Goal: Check status: Check status

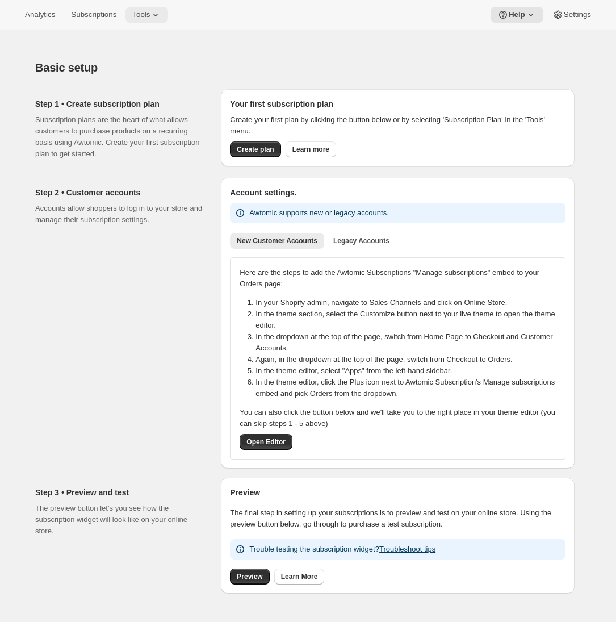
click at [150, 17] on span "Tools" at bounding box center [141, 14] width 18 height 9
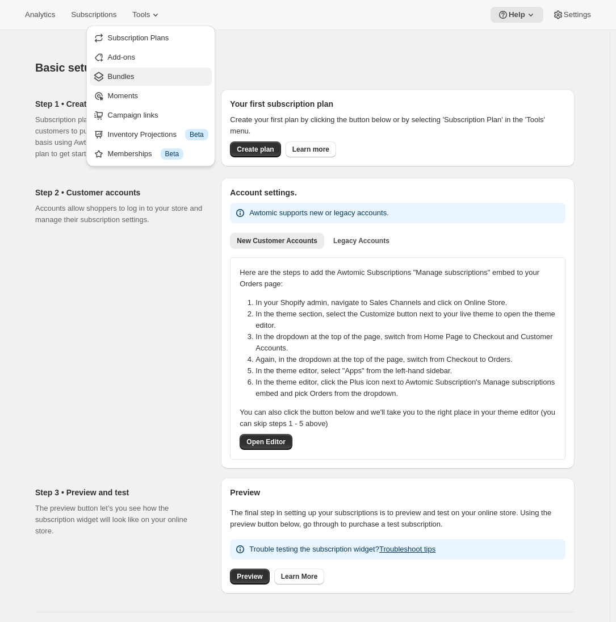
click at [137, 80] on span "Bundles" at bounding box center [158, 76] width 100 height 11
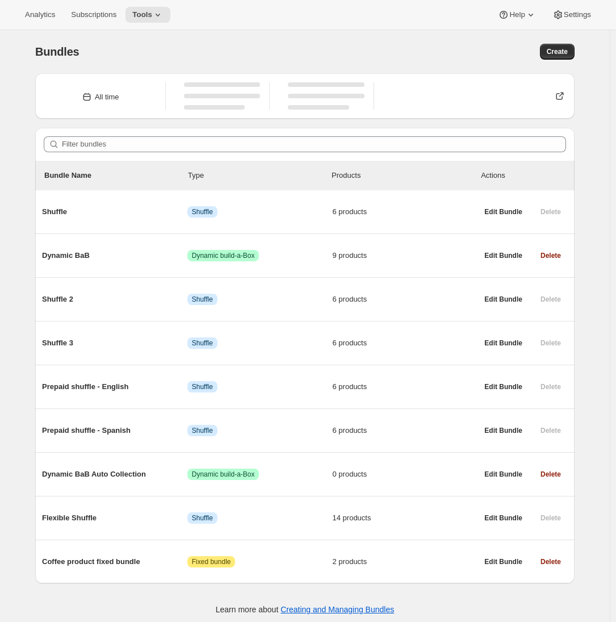
scroll to position [30, 0]
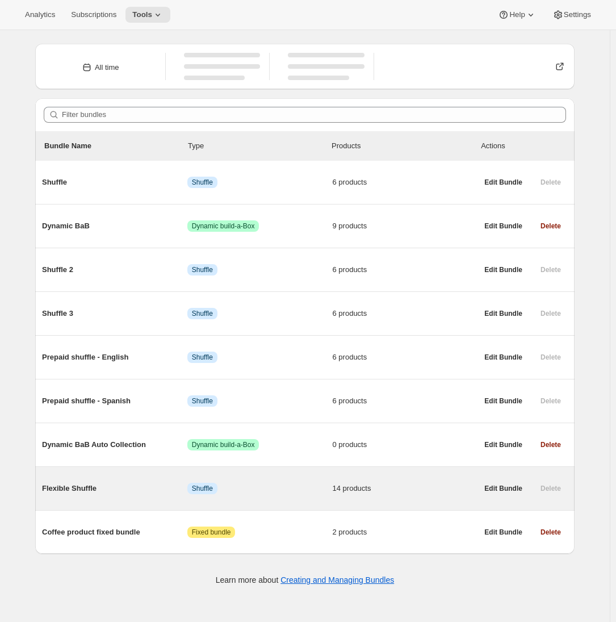
click at [90, 488] on span "Flexible Shuffle" at bounding box center [114, 488] width 145 height 11
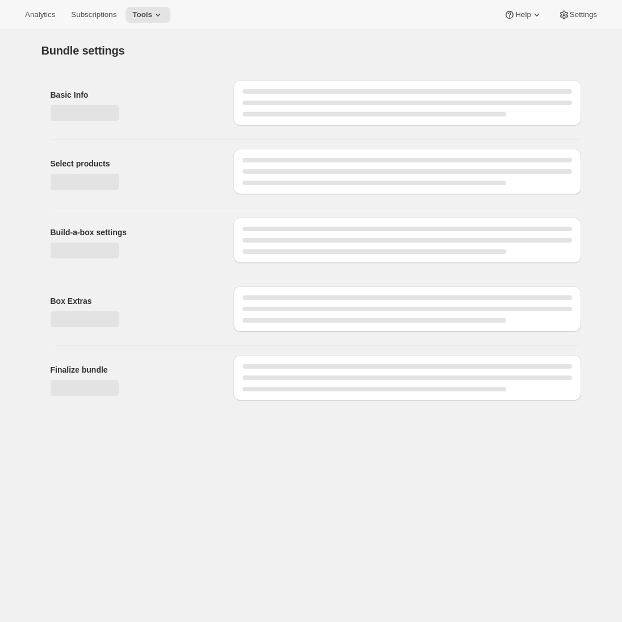
type input "Flexible Shuffle"
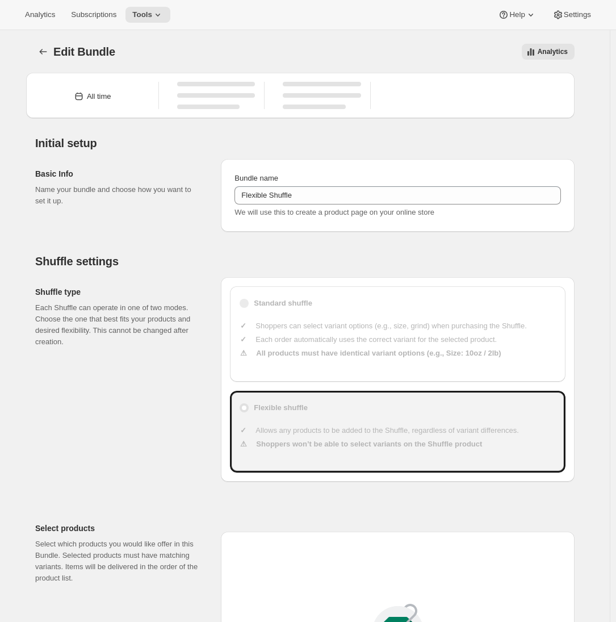
type input "50"
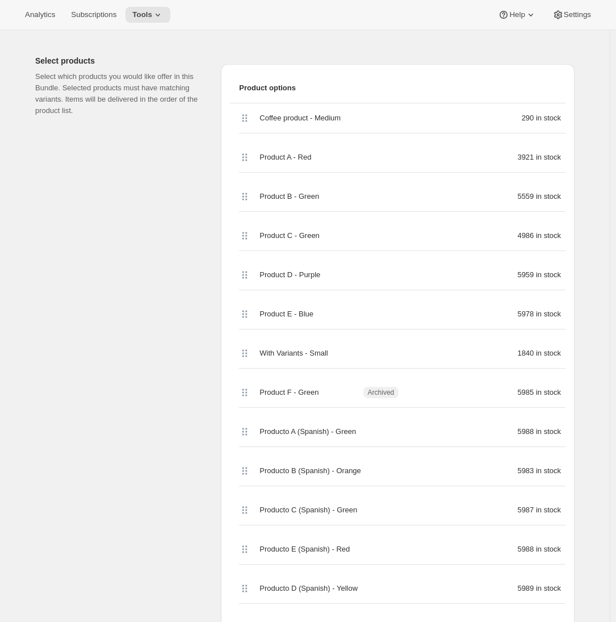
scroll to position [419, 0]
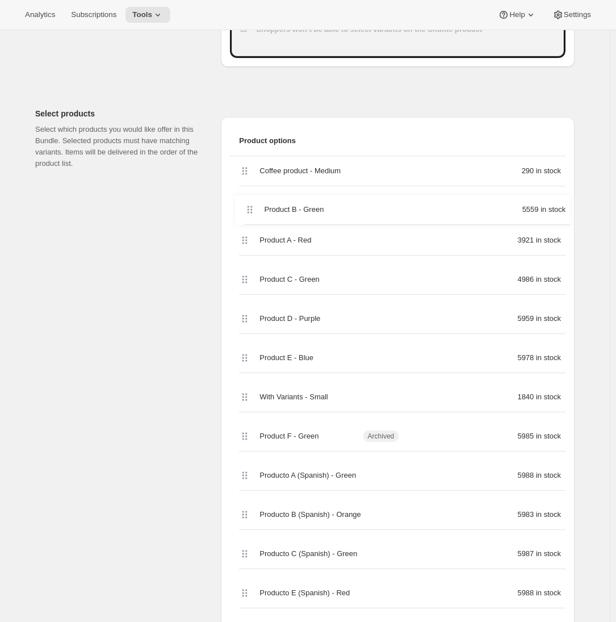
drag, startPoint x: 248, startPoint y: 251, endPoint x: 250, endPoint y: 208, distance: 43.2
click at [250, 208] on div "Coffee product - Medium 290 in stock Product A - Red 3921 in stock Product B - …" at bounding box center [398, 425] width 336 height 539
drag, startPoint x: 249, startPoint y: 330, endPoint x: 257, endPoint y: 174, distance: 156.9
click at [256, 170] on div "Coffee product - Medium 290 in stock Product B - Green 5559 in stock Product A …" at bounding box center [398, 425] width 336 height 539
drag, startPoint x: 250, startPoint y: 329, endPoint x: 244, endPoint y: 199, distance: 129.6
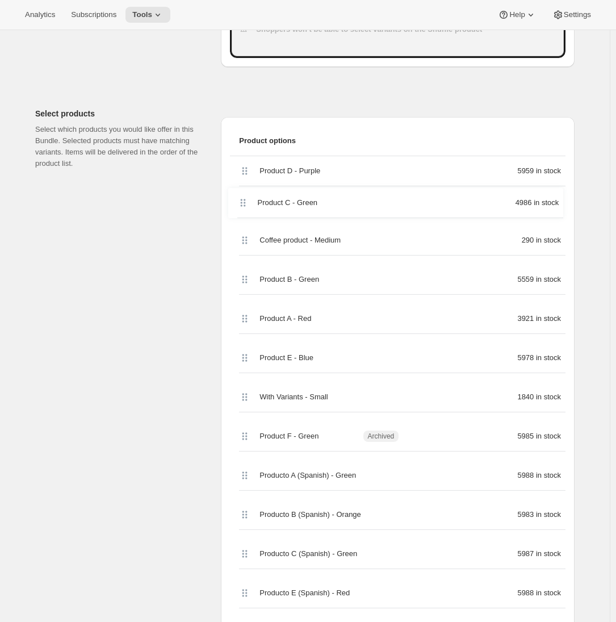
click at [244, 197] on div "Product D - Purple 5959 in stock Coffee product - Medium 290 in stock Product B…" at bounding box center [398, 425] width 336 height 539
drag, startPoint x: 249, startPoint y: 286, endPoint x: 251, endPoint y: 237, distance: 49.5
click at [251, 237] on div "Product D - Purple 5959 in stock Product C - Green 4986 in stock Coffee product…" at bounding box center [398, 425] width 336 height 539
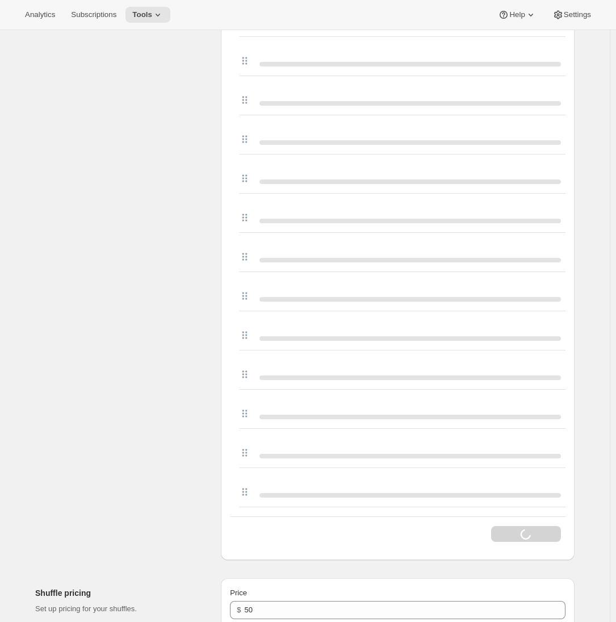
scroll to position [820, 0]
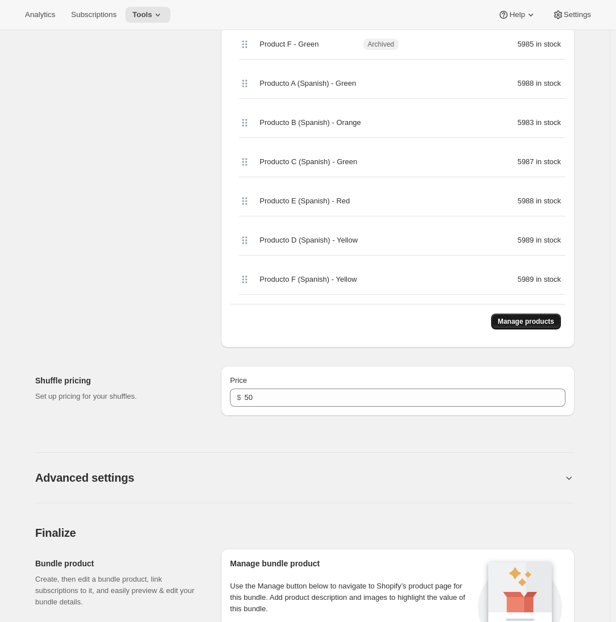
click at [517, 323] on span "Manage products" at bounding box center [526, 321] width 56 height 9
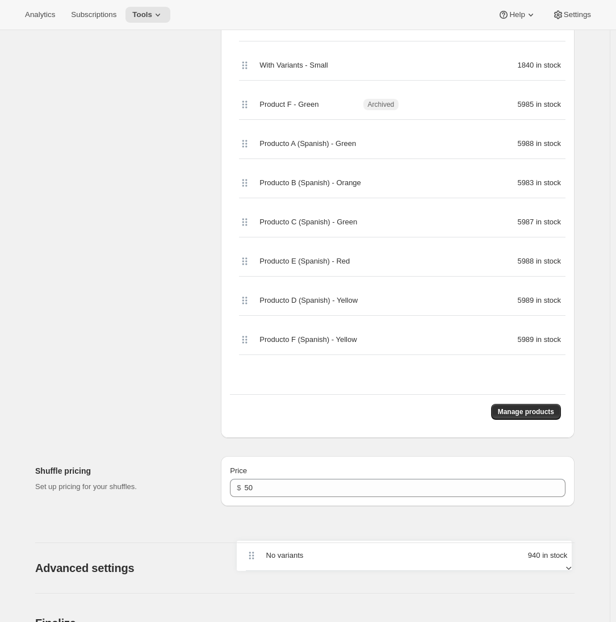
scroll to position [766, 0]
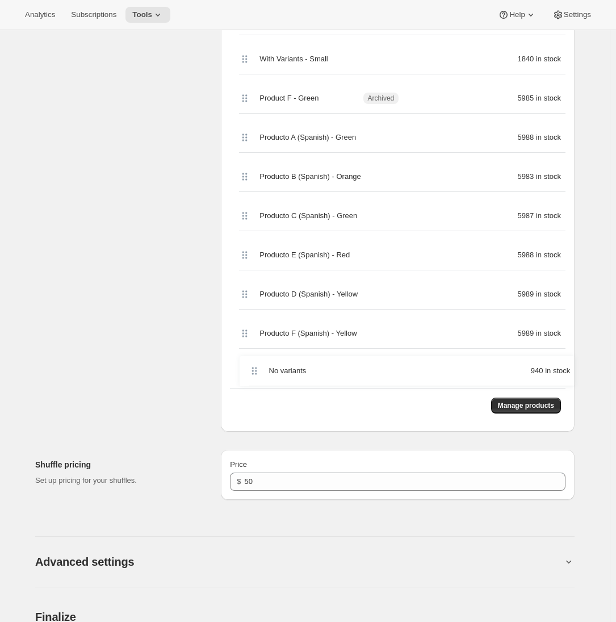
drag, startPoint x: 249, startPoint y: 186, endPoint x: 251, endPoint y: 370, distance: 183.9
click at [251, 370] on div "Coffee product - Medium 290 in stock No variants 940 in stock Product D - Purpl…" at bounding box center [398, 98] width 336 height 578
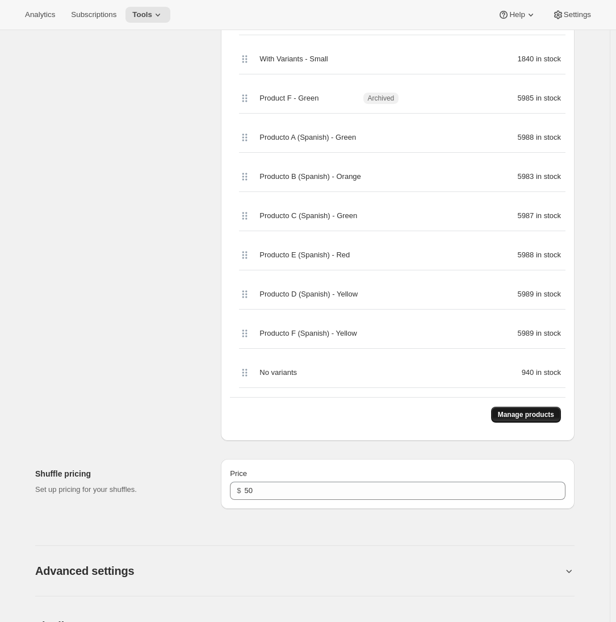
click at [504, 418] on span "Manage products" at bounding box center [526, 414] width 56 height 9
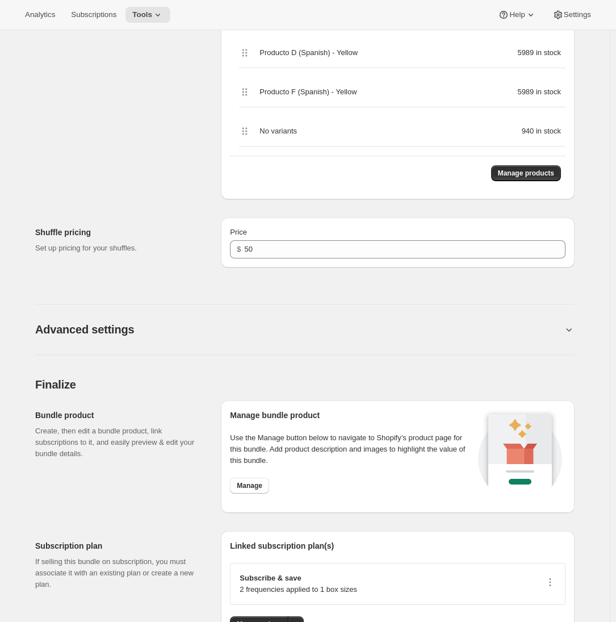
scroll to position [954, 0]
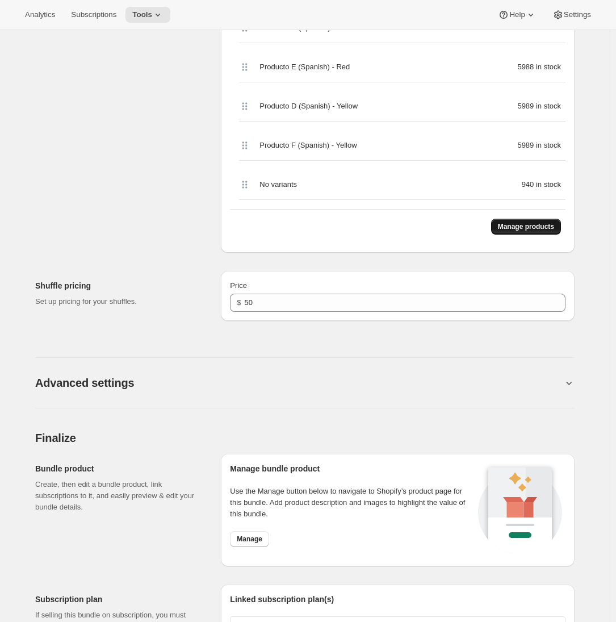
click at [526, 225] on span "Manage products" at bounding box center [526, 226] width 56 height 9
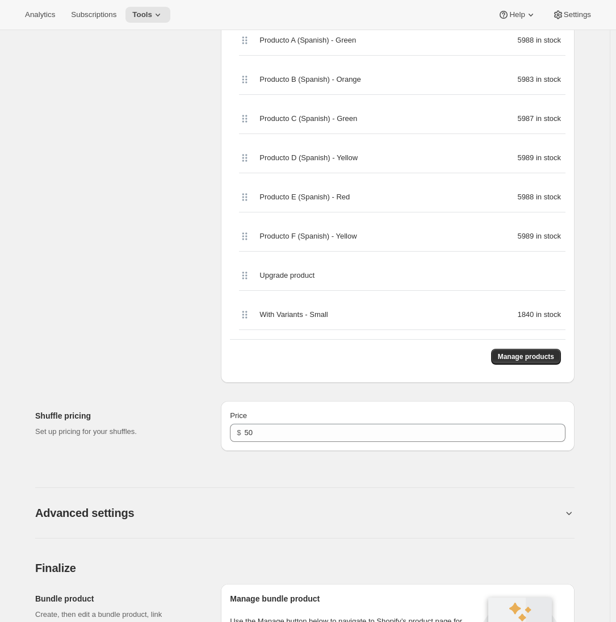
scroll to position [817, 0]
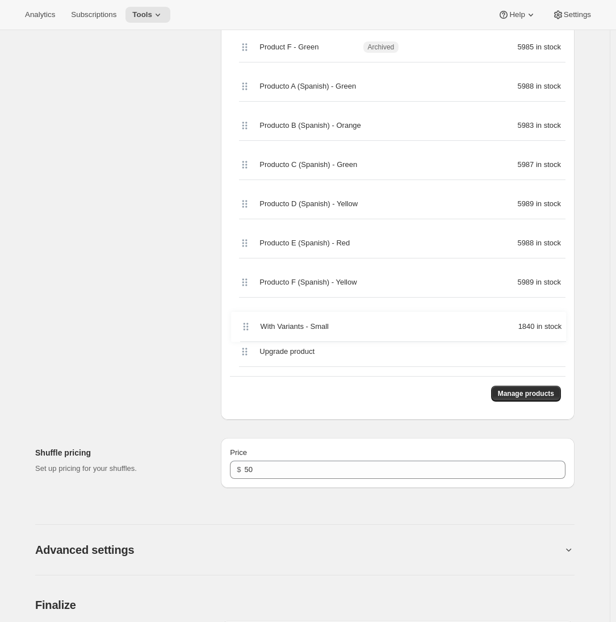
drag, startPoint x: 246, startPoint y: 354, endPoint x: 244, endPoint y: 311, distance: 43.8
click at [244, 311] on div "Coffee product - Medium 290 in stock No variants 940 in stock Product A - Red 3…" at bounding box center [398, 67] width 336 height 618
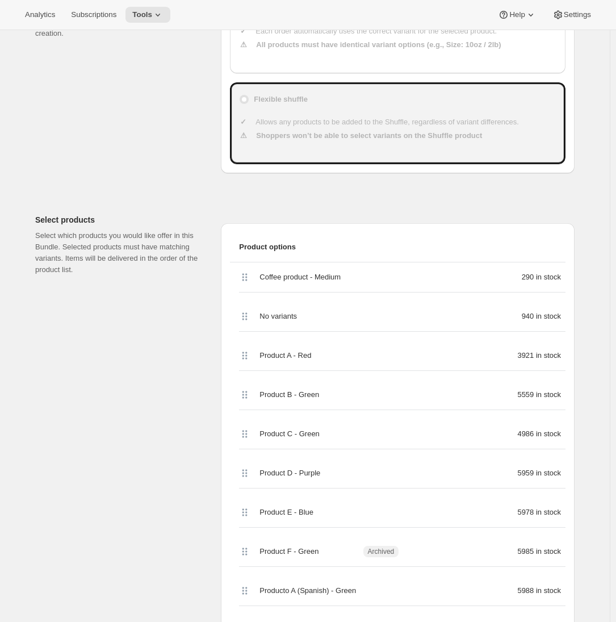
scroll to position [190, 0]
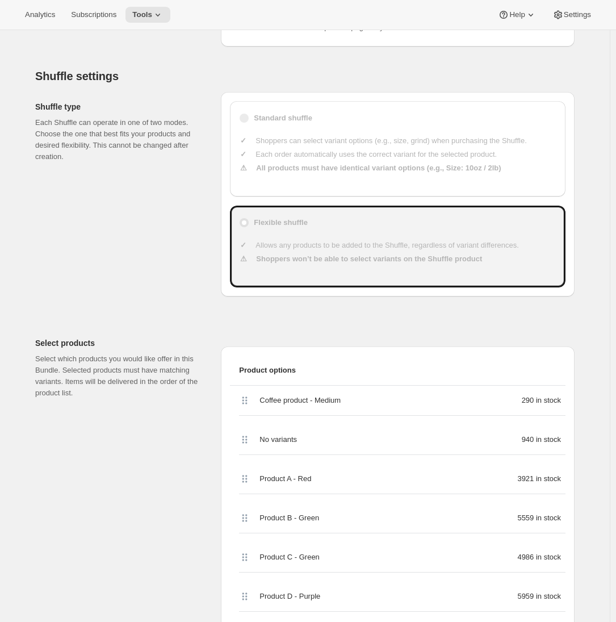
click at [265, 159] on li "Each order automatically uses the correct variant for the selected product." at bounding box center [405, 154] width 303 height 11
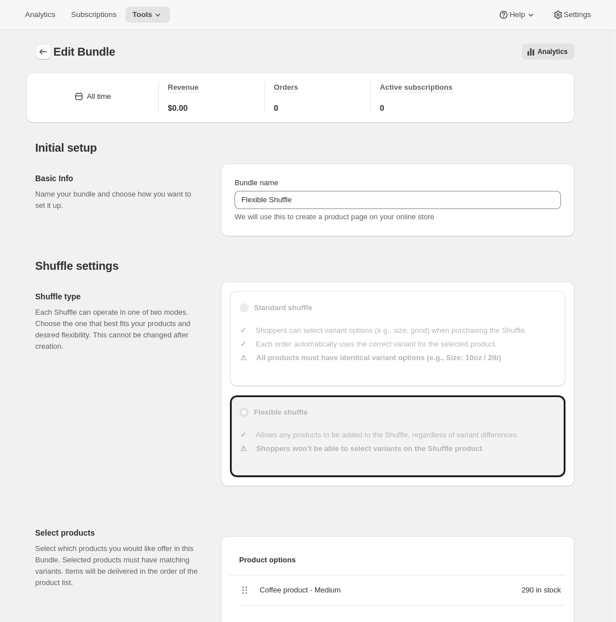
click at [49, 54] on icon "Bundles" at bounding box center [42, 51] width 11 height 11
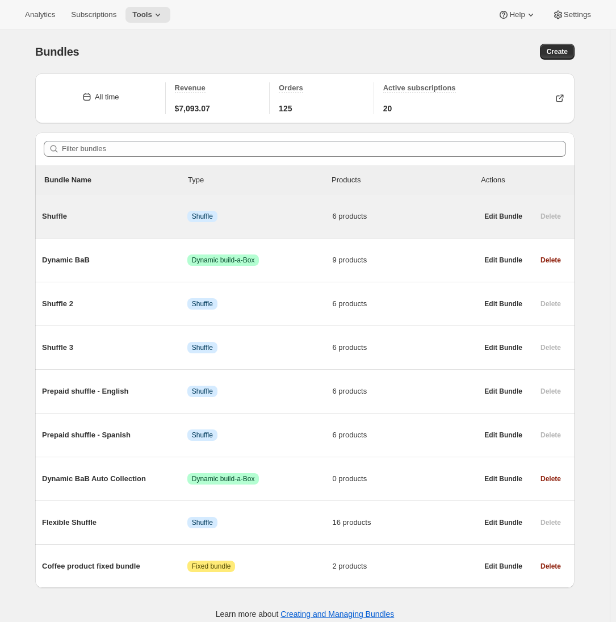
click at [112, 215] on span "Shuffle" at bounding box center [114, 216] width 145 height 11
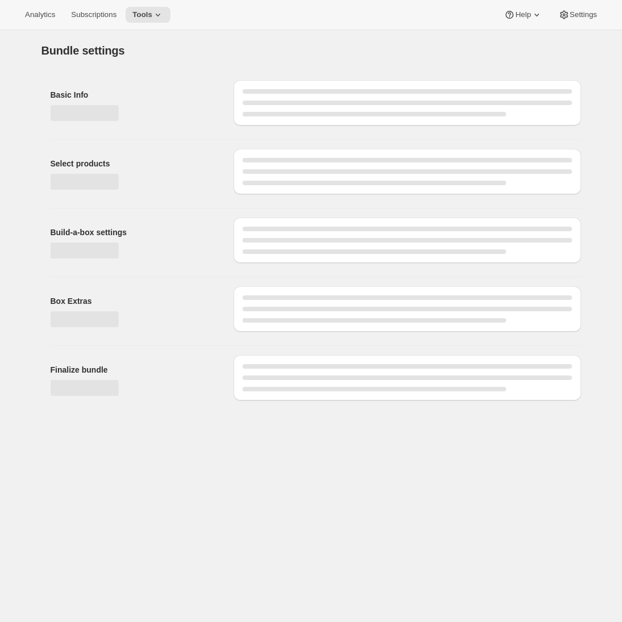
type input "Shuffle"
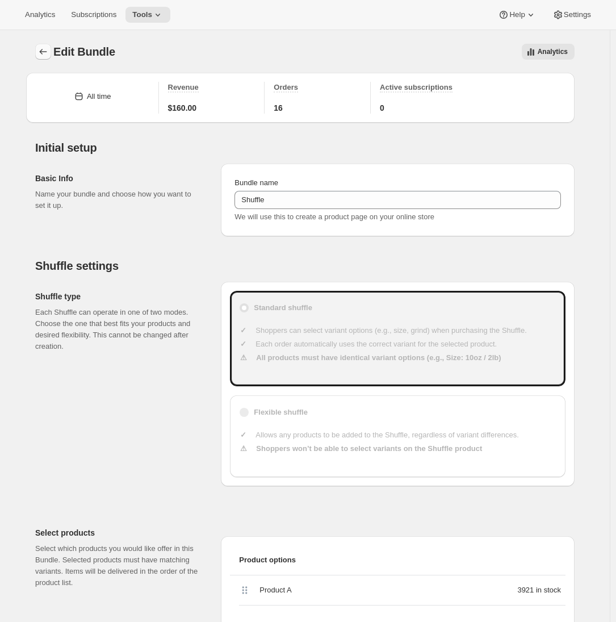
click at [43, 47] on icon "Bundles" at bounding box center [42, 51] width 11 height 11
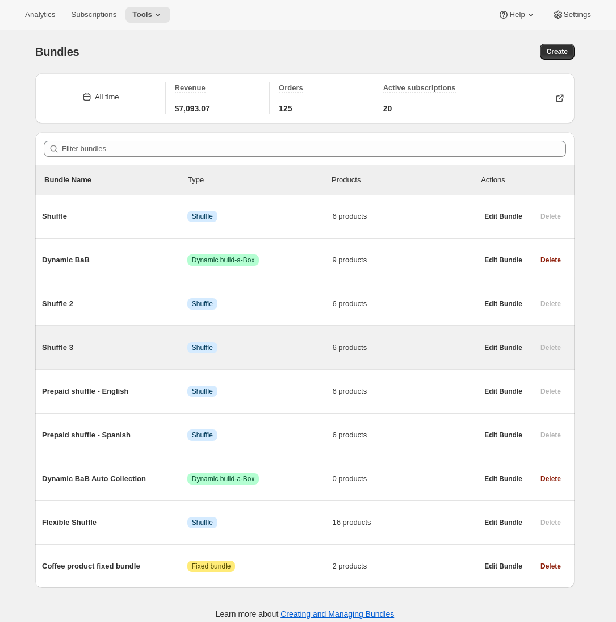
scroll to position [30, 0]
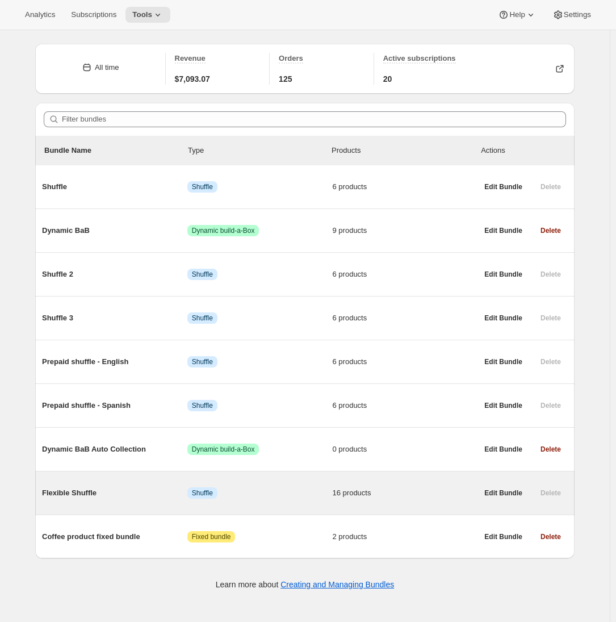
click at [77, 491] on span "Flexible Shuffle" at bounding box center [114, 492] width 145 height 11
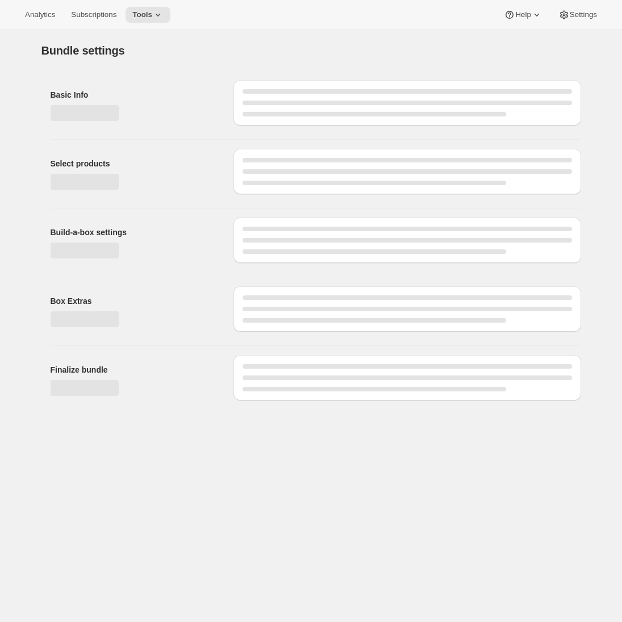
type input "Flexible Shuffle"
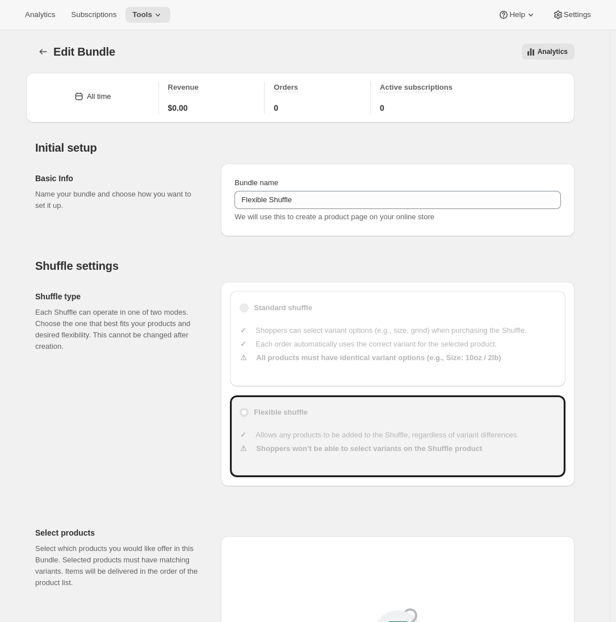
type input "50"
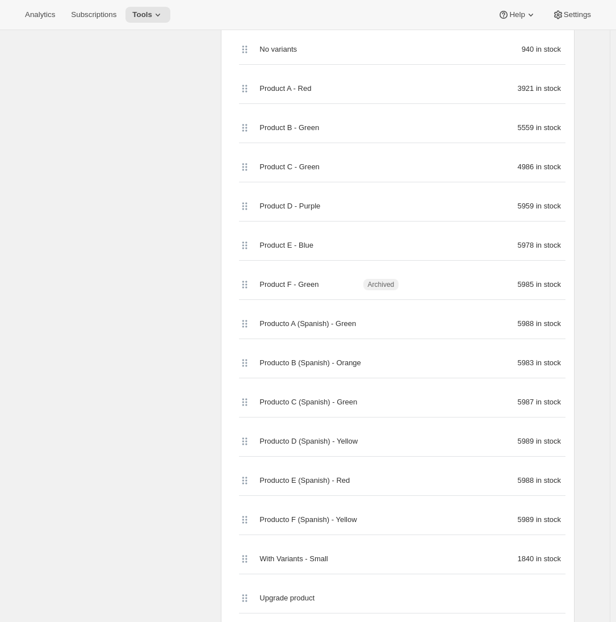
scroll to position [365, 0]
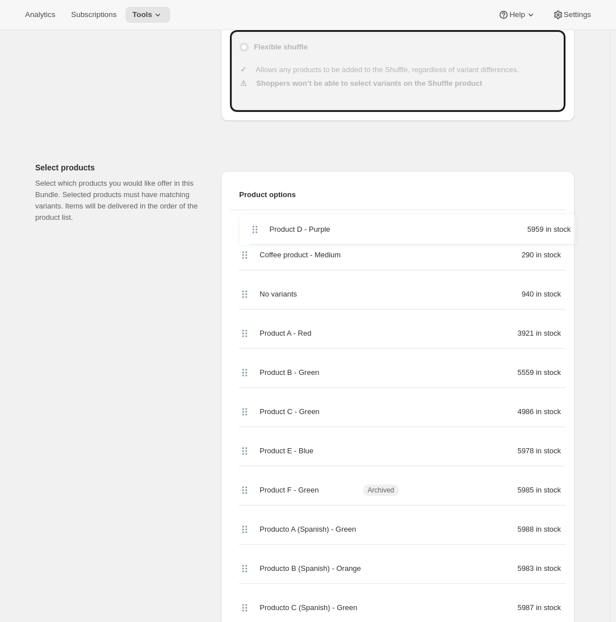
drag, startPoint x: 245, startPoint y: 420, endPoint x: 250, endPoint y: 219, distance: 200.5
click at [250, 219] on div "Coffee product - Medium 290 in stock No variants 940 in stock Product A - Red 3…" at bounding box center [398, 519] width 336 height 618
drag, startPoint x: 249, startPoint y: 418, endPoint x: 253, endPoint y: 251, distance: 167.5
click at [253, 251] on div "Product D - Purple 5959 in stock Coffee product - Medium 290 in stock No varian…" at bounding box center [398, 519] width 336 height 618
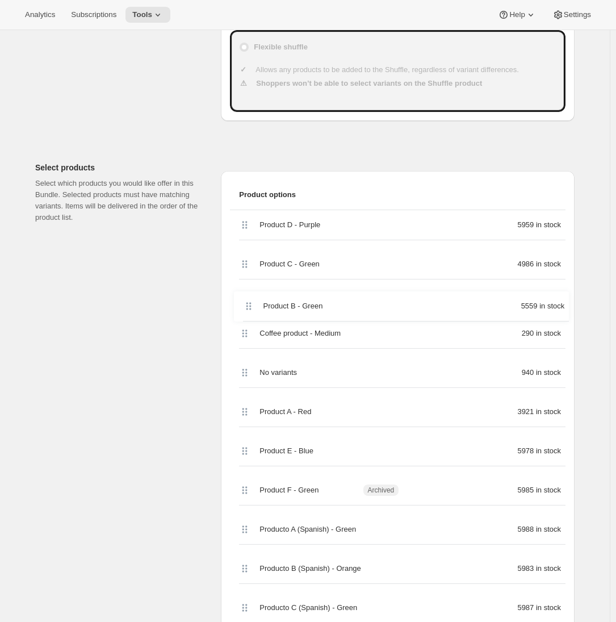
drag, startPoint x: 248, startPoint y: 395, endPoint x: 248, endPoint y: 282, distance: 113.0
click at [248, 282] on div "Product D - Purple 5959 in stock Product C - Green 4986 in stock Coffee product…" at bounding box center [398, 519] width 336 height 618
drag, startPoint x: 245, startPoint y: 422, endPoint x: 238, endPoint y: 333, distance: 88.9
click at [238, 333] on div "Product D - Purple 5959 in stock Product C - Green 4986 in stock Product B - Gr…" at bounding box center [398, 519] width 336 height 618
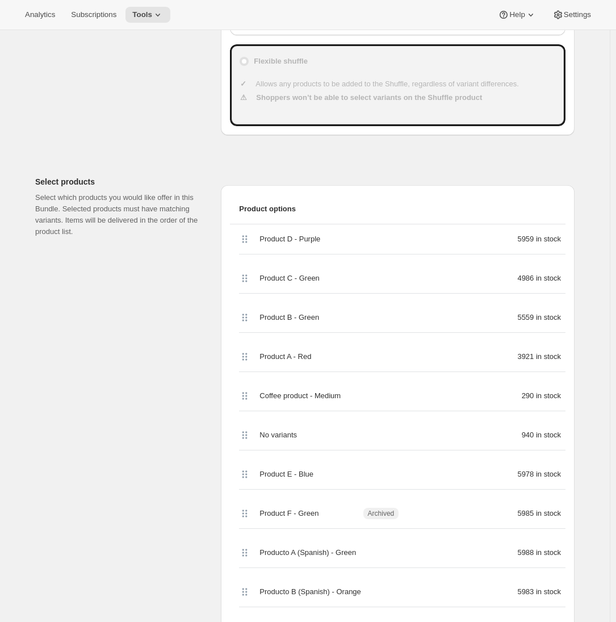
scroll to position [457, 0]
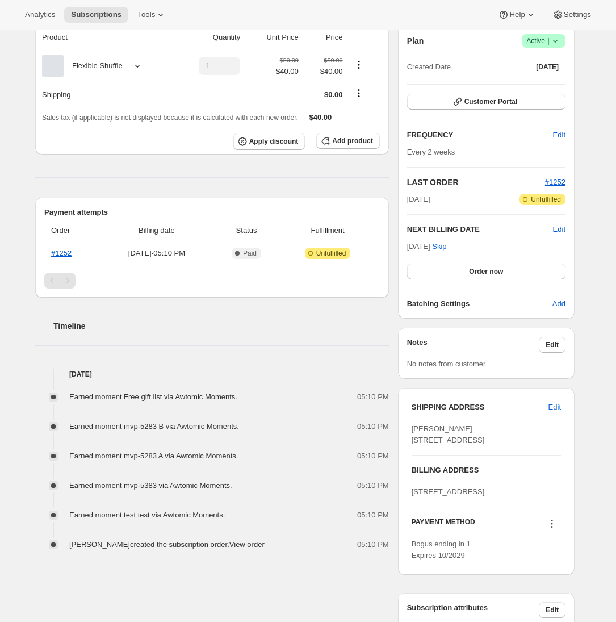
scroll to position [162, 0]
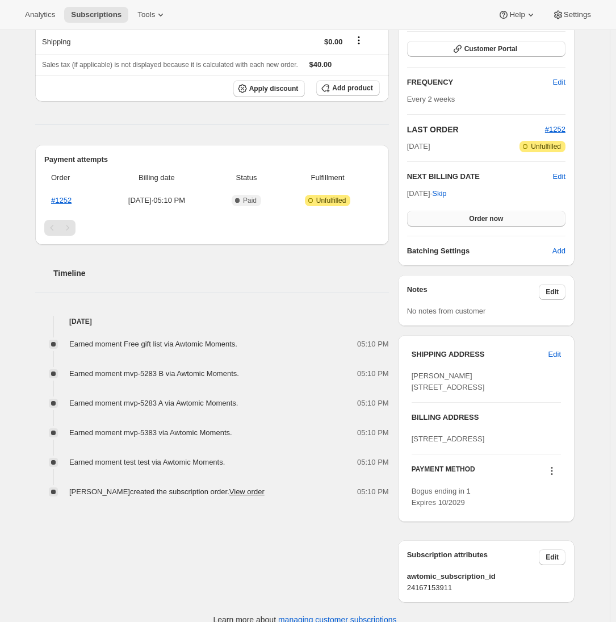
click at [506, 216] on button "Order now" at bounding box center [486, 219] width 158 height 16
click at [506, 216] on span "Click to confirm" at bounding box center [486, 218] width 52 height 9
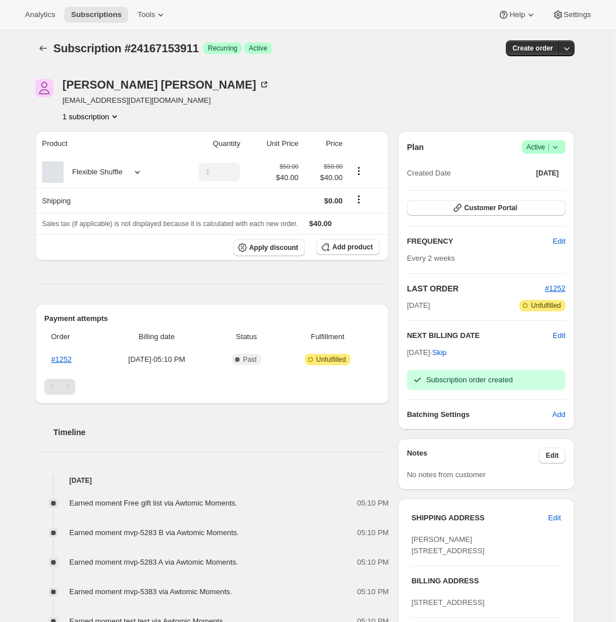
scroll to position [0, 0]
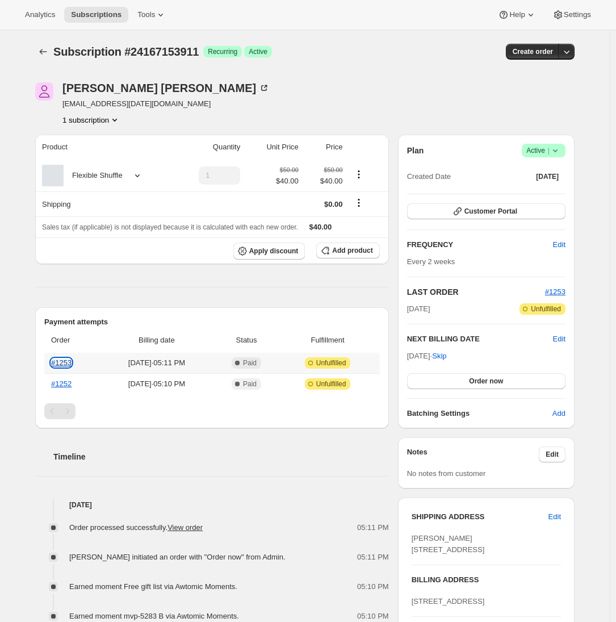
click at [59, 362] on link "#1253" at bounding box center [61, 362] width 20 height 9
click at [479, 379] on span "Order now" at bounding box center [486, 380] width 34 height 9
click at [479, 379] on span "Click to confirm" at bounding box center [486, 380] width 52 height 9
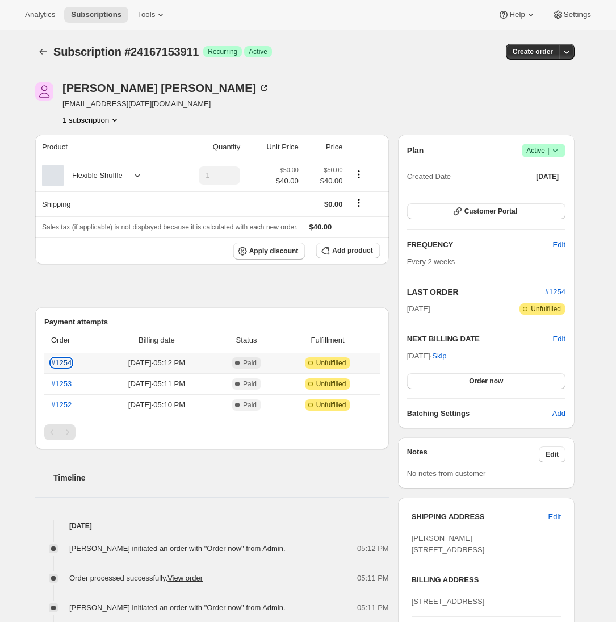
click at [69, 360] on link "#1254" at bounding box center [61, 362] width 20 height 9
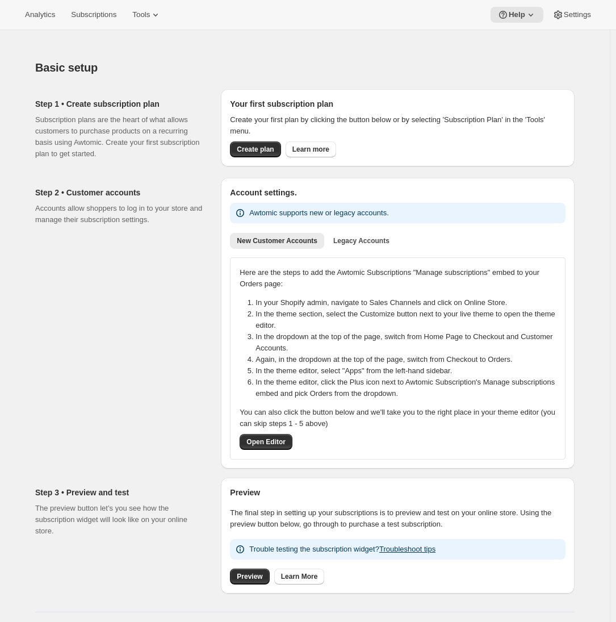
click at [90, 6] on div "Analytics Subscriptions Tools Help Settings" at bounding box center [308, 15] width 616 height 30
click at [92, 10] on span "Subscriptions" at bounding box center [93, 14] width 45 height 9
click at [88, 7] on button "Subscriptions" at bounding box center [93, 15] width 59 height 16
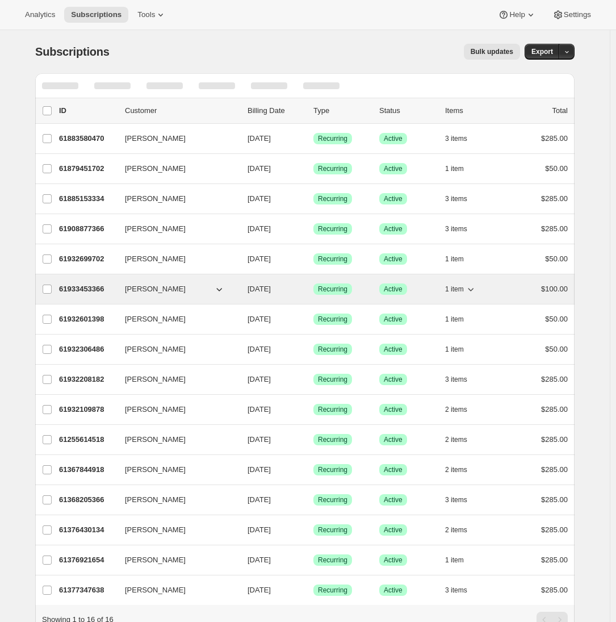
click at [84, 284] on p "61933453366" at bounding box center [87, 288] width 57 height 11
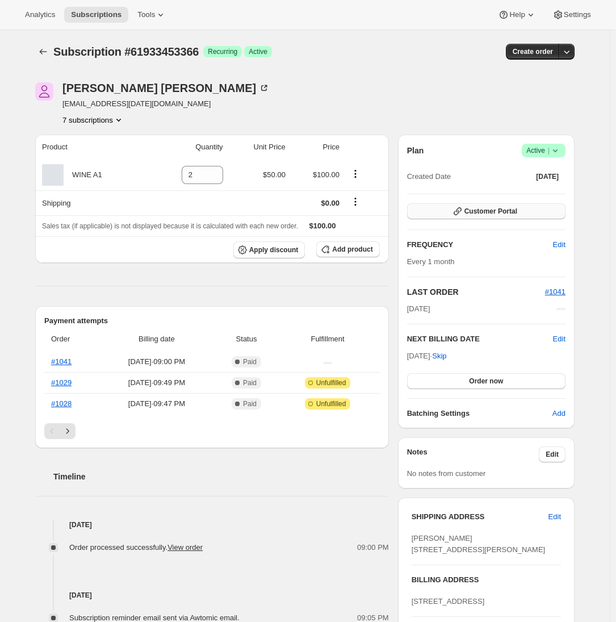
click at [510, 216] on button "Customer Portal" at bounding box center [486, 211] width 158 height 16
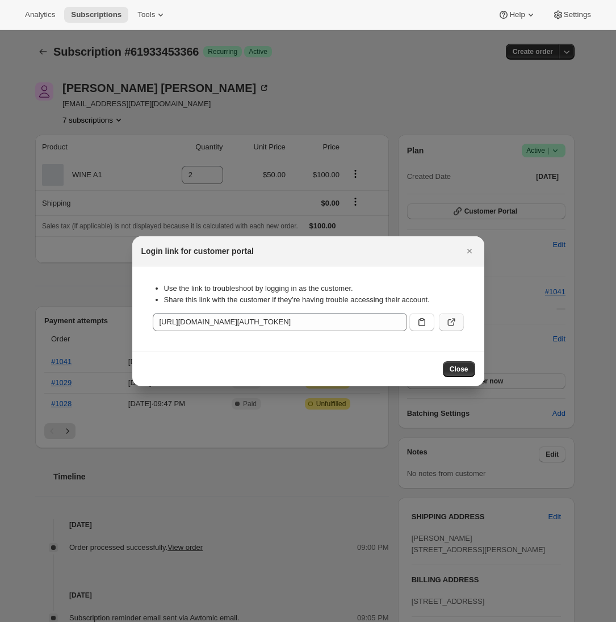
click at [459, 322] on button ":r5j:" at bounding box center [451, 322] width 25 height 18
click at [451, 322] on icon ":r5j:" at bounding box center [451, 321] width 11 height 11
click at [466, 249] on icon "Close" at bounding box center [469, 250] width 11 height 11
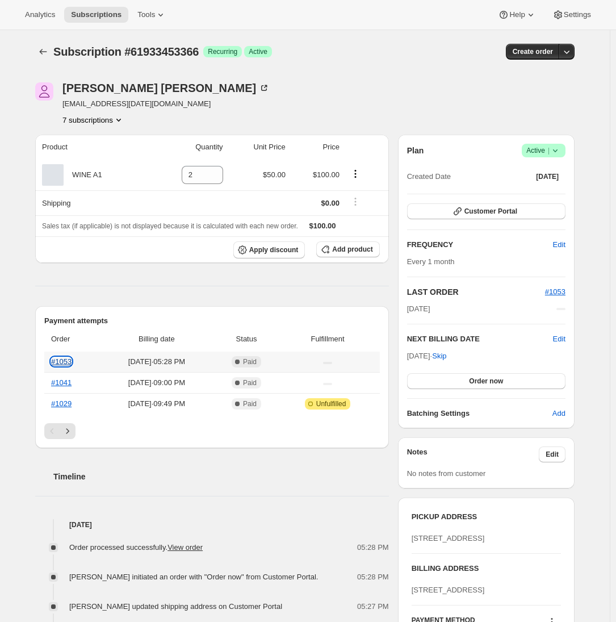
click at [69, 358] on link "#1053" at bounding box center [61, 361] width 20 height 9
